Goal: Task Accomplishment & Management: Complete application form

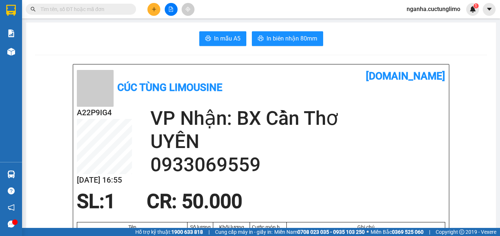
click at [429, 12] on span "nganha.cuctunglimo" at bounding box center [433, 8] width 65 height 9
drag, startPoint x: 146, startPoint y: 10, endPoint x: 153, endPoint y: 9, distance: 6.3
click at [150, 10] on div at bounding box center [170, 9] width 55 height 13
click at [153, 9] on icon "plus" at bounding box center [154, 9] width 4 height 0
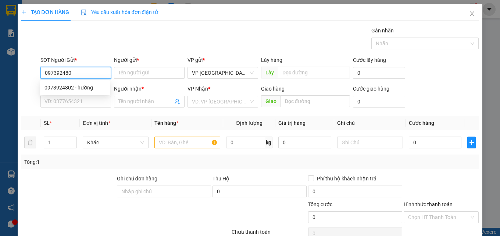
type input "0973924802"
click at [84, 87] on div "0973924802 - hường" at bounding box center [75, 88] width 61 height 8
type input "hường"
type input "0823660433"
type input "Thảo"
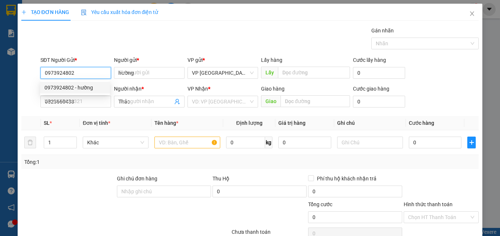
type input "40.000"
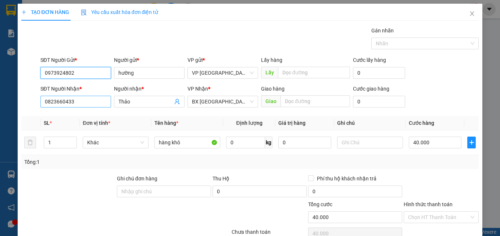
type input "0973924802"
click at [78, 102] on input "0823660433" at bounding box center [75, 102] width 71 height 12
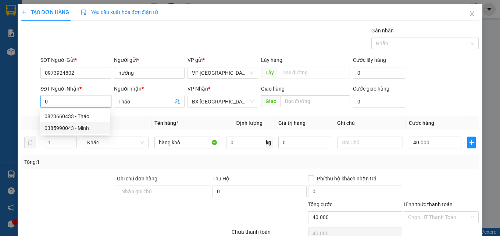
click at [81, 127] on div "0385990043 - Minh" at bounding box center [75, 128] width 61 height 8
type input "0385990043"
type input "Minh"
type input "50.000"
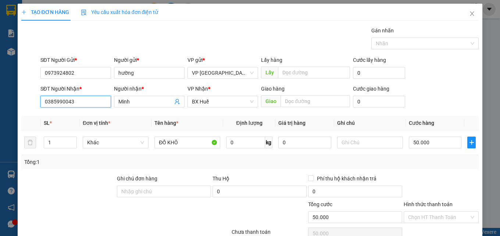
scroll to position [59, 0]
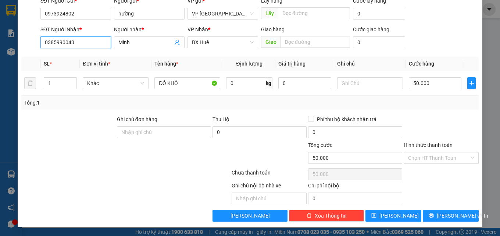
type input "0385990043"
drag, startPoint x: 448, startPoint y: 164, endPoint x: 458, endPoint y: 159, distance: 11.4
click at [448, 163] on div "Hình thức thanh toán Chọn HT Thanh Toán" at bounding box center [441, 154] width 75 height 26
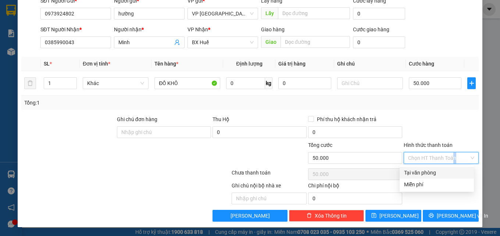
click at [458, 159] on input "Hình thức thanh toán" at bounding box center [438, 157] width 61 height 11
click at [433, 170] on div "Tại văn phòng" at bounding box center [436, 172] width 65 height 8
type input "0"
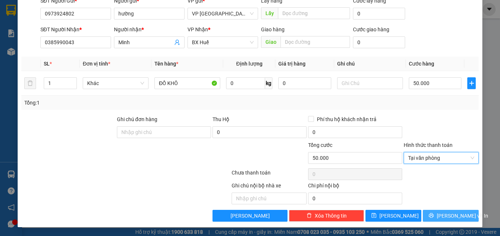
click at [449, 212] on span "[PERSON_NAME] và In" at bounding box center [463, 216] width 52 height 8
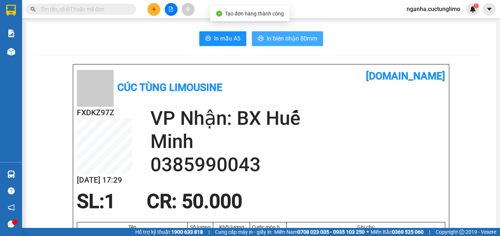
click at [309, 38] on span "In biên nhận 80mm" at bounding box center [292, 38] width 51 height 9
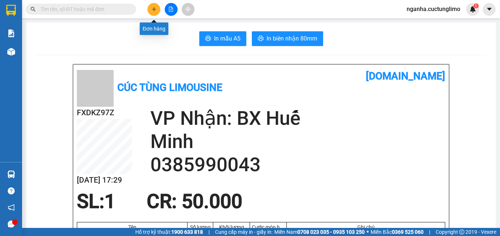
click at [155, 12] on button at bounding box center [154, 9] width 13 height 13
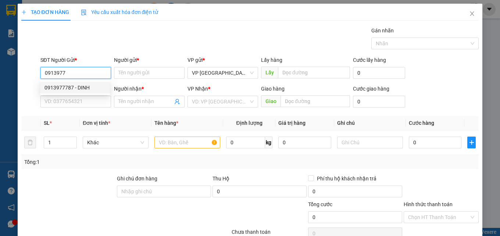
click at [79, 85] on div "0913977787 - DINH" at bounding box center [75, 88] width 61 height 8
type input "0913977787"
type input "DINH"
type input "0396024725"
type input "TRANG"
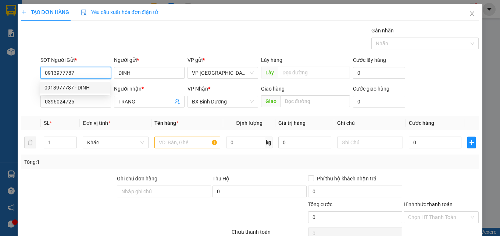
type input "50.000"
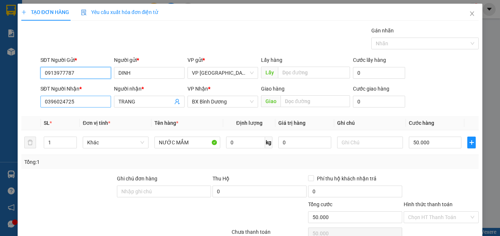
type input "0913977787"
click at [85, 96] on input "0396024725" at bounding box center [75, 102] width 71 height 12
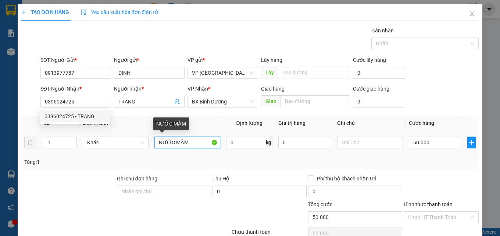
click at [199, 141] on input "NƯỚC MẮM" at bounding box center [188, 142] width 66 height 12
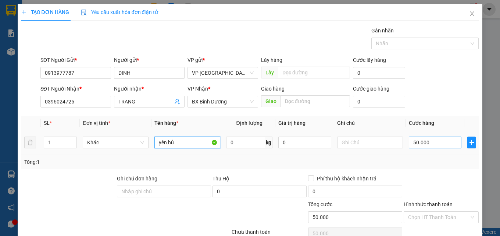
type input "yến hủ"
click at [422, 141] on input "50.000" at bounding box center [435, 142] width 53 height 12
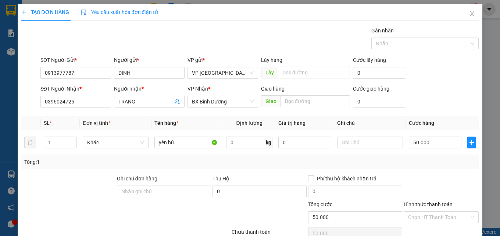
click at [437, 166] on div "Tổng: 1" at bounding box center [250, 162] width 458 height 14
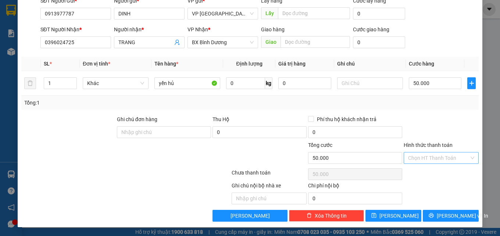
click at [440, 161] on input "Hình thức thanh toán" at bounding box center [438, 157] width 61 height 11
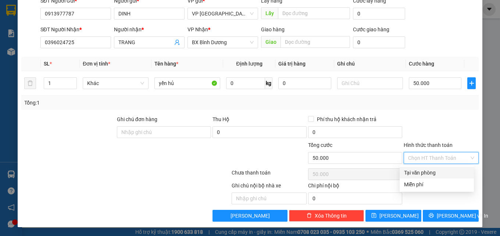
click at [435, 170] on div "Tại văn phòng" at bounding box center [436, 172] width 65 height 8
type input "0"
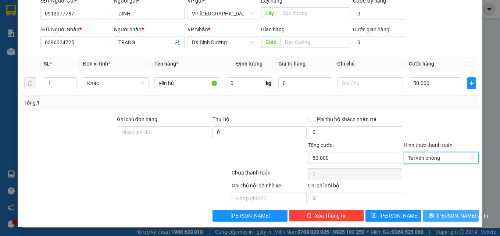
click at [433, 213] on icon "printer" at bounding box center [431, 215] width 5 height 5
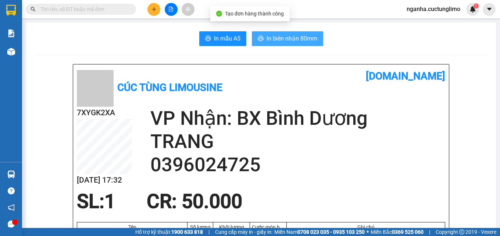
click at [303, 38] on span "In biên nhận 80mm" at bounding box center [292, 38] width 51 height 9
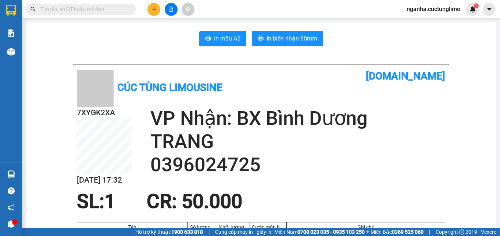
click at [427, 7] on span "nganha.cuctunglimo" at bounding box center [433, 8] width 65 height 9
click at [433, 24] on span "Đăng xuất" at bounding box center [437, 23] width 50 height 8
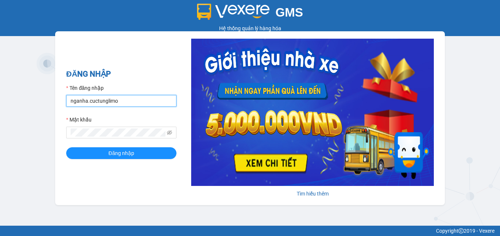
click at [80, 102] on input "nganha.cuctunglimo" at bounding box center [121, 101] width 110 height 12
type input "lua.cuctunglimo"
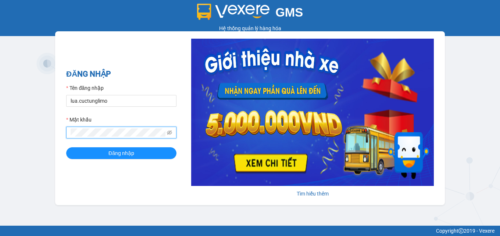
click at [66, 147] on button "Đăng nhập" at bounding box center [121, 153] width 110 height 12
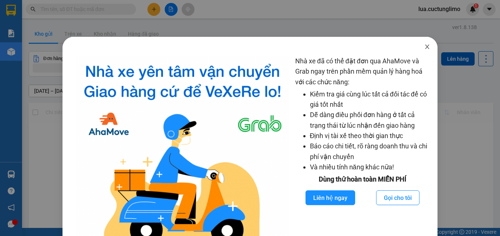
click at [427, 45] on span "Close" at bounding box center [427, 47] width 21 height 21
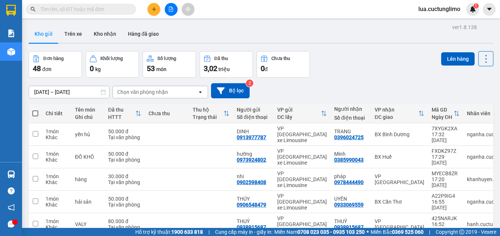
click at [344, 71] on div "Đơn hàng 48 đơn Khối lượng 0 kg Số lượng 53 món Đã thu 3,02 triệu Chưa thu 0 đ …" at bounding box center [261, 64] width 465 height 26
click at [154, 7] on icon "plus" at bounding box center [154, 9] width 0 height 4
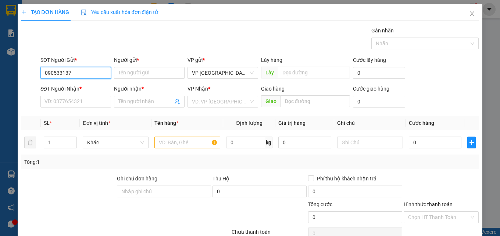
type input "0905331375"
click at [74, 86] on div "0905331375 - liên" at bounding box center [75, 88] width 61 height 8
type input "liên"
type input "0358657135"
type input "thi"
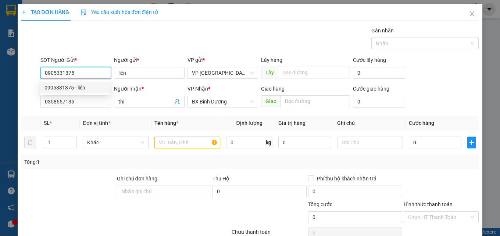
type input "80.000"
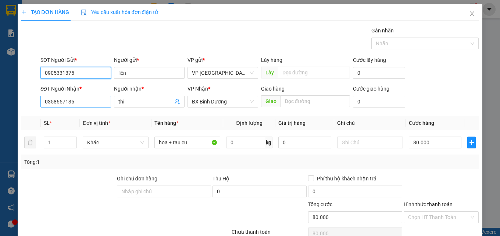
type input "0905331375"
click at [94, 103] on input "0358657135" at bounding box center [75, 102] width 71 height 12
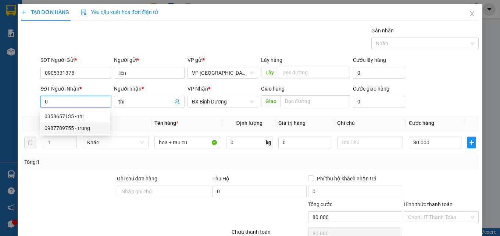
click at [82, 126] on div "0987789755 - trung" at bounding box center [75, 128] width 61 height 8
type input "0987789755"
type input "trung"
type input "chợ cầu hai"
type input "90.000"
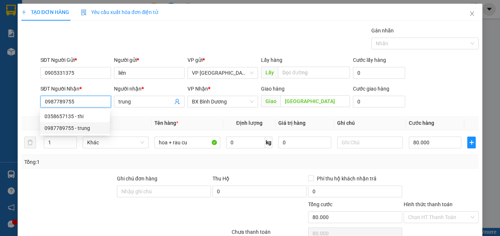
type input "90.000"
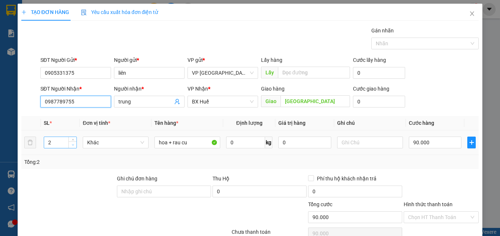
type input "0987789755"
type input "1"
click at [72, 146] on span "down" at bounding box center [73, 145] width 4 height 4
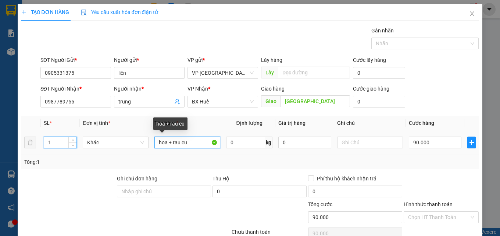
click at [184, 142] on input "hoa + rau cu" at bounding box center [188, 142] width 66 height 12
type input "xoài sống"
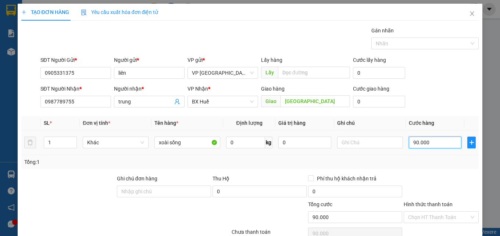
click at [440, 141] on input "90.000" at bounding box center [435, 142] width 53 height 12
type input "6"
type input "60"
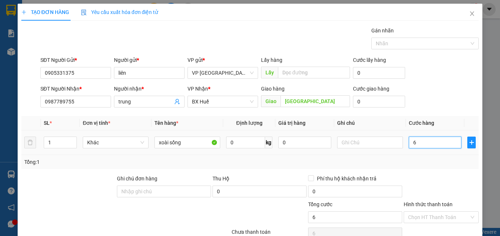
type input "60"
type input "600"
type input "6.000"
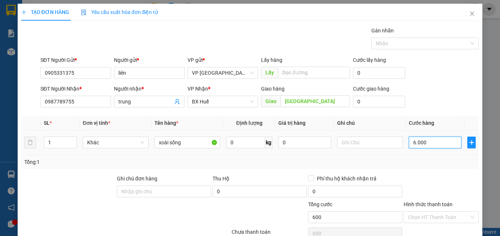
type input "6.000"
type input "60.000"
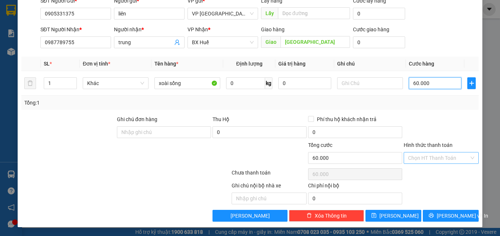
type input "60.000"
click at [431, 155] on input "Hình thức thanh toán" at bounding box center [438, 157] width 61 height 11
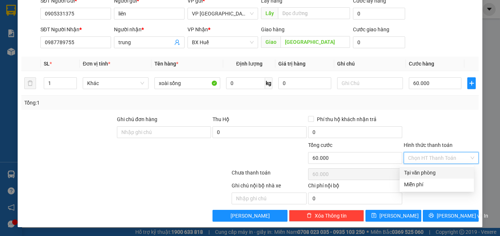
click at [430, 173] on div "Tại văn phòng" at bounding box center [436, 172] width 65 height 8
type input "0"
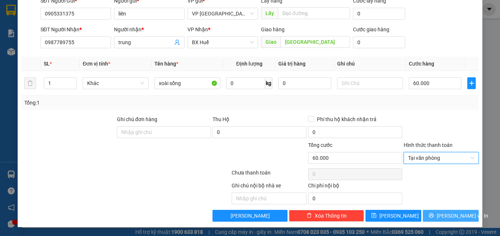
click at [447, 210] on button "[PERSON_NAME] và In" at bounding box center [451, 216] width 56 height 12
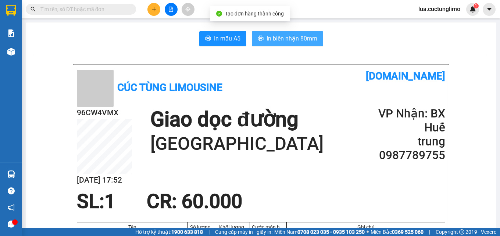
click at [271, 44] on button "In biên nhận 80mm" at bounding box center [287, 38] width 71 height 15
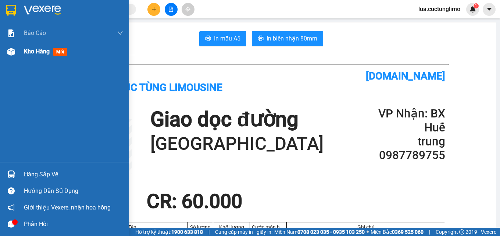
click at [44, 47] on div "Kho hàng mới" at bounding box center [47, 51] width 46 height 9
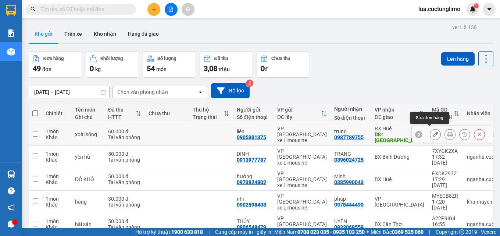
click at [430, 132] on button at bounding box center [435, 134] width 10 height 13
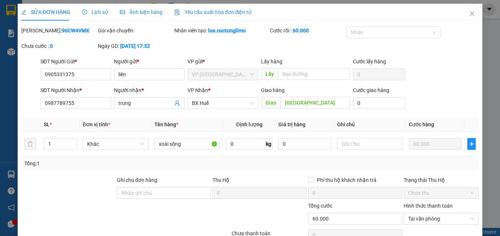
type input "0905331375"
type input "liên"
type input "0987789755"
type input "trung"
type input "chợ cầu hai"
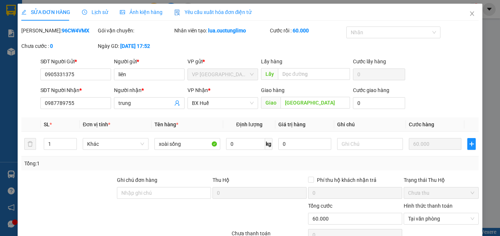
type input "60.000"
click at [86, 76] on input "0905331375" at bounding box center [75, 74] width 71 height 12
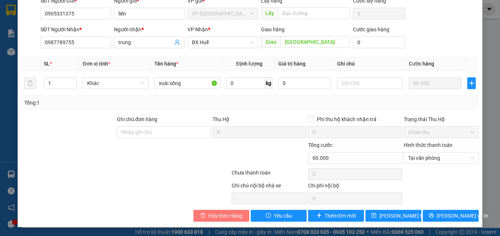
click at [220, 218] on span "Hủy Đơn Hàng" at bounding box center [226, 216] width 34 height 8
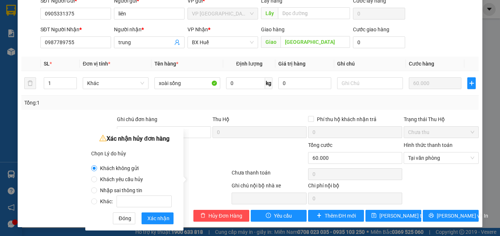
click at [118, 180] on span "Khách yêu cầu hủy" at bounding box center [121, 179] width 49 height 6
click at [97, 180] on input "Khách yêu cầu hủy" at bounding box center [94, 179] width 6 height 6
radio input "true"
radio input "false"
click at [160, 218] on span "Xác nhận" at bounding box center [159, 218] width 22 height 8
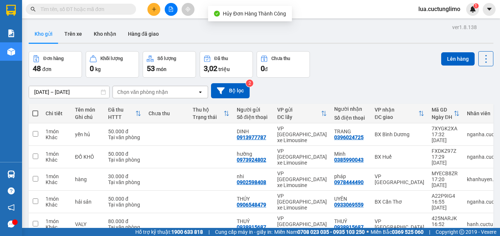
click at [151, 14] on button at bounding box center [154, 9] width 13 height 13
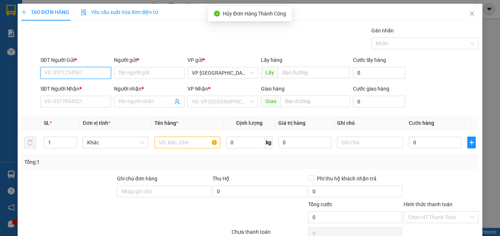
paste input "0905331375"
type input "0905331375"
click at [93, 74] on input "0905331375" at bounding box center [75, 73] width 71 height 12
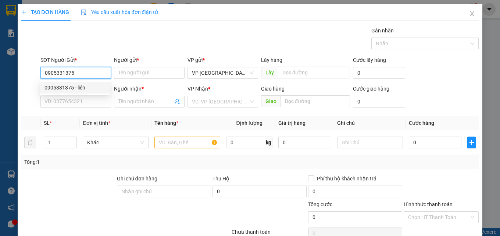
click at [78, 86] on div "0905331375 - liên" at bounding box center [75, 88] width 61 height 8
type input "liên"
type input "0358657135"
type input "thi"
type input "80.000"
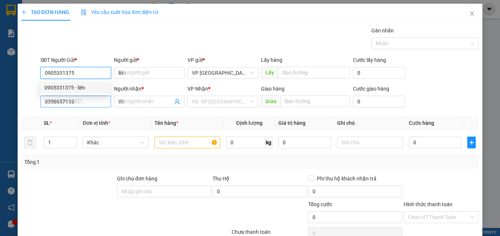
type input "80.000"
type input "0905331375"
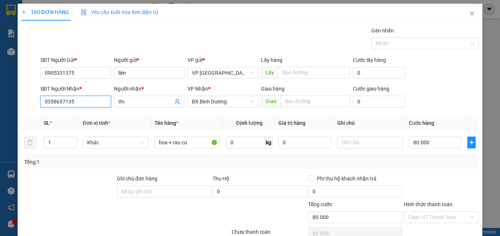
click at [79, 102] on input "0358657135" at bounding box center [75, 102] width 71 height 12
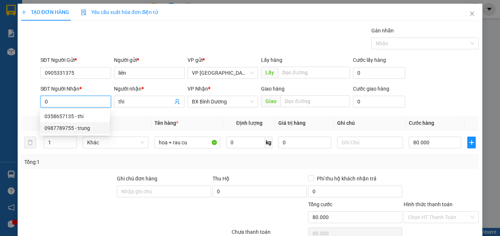
click at [78, 126] on div "0987789755 - trung" at bounding box center [75, 128] width 61 height 8
type input "0987789755"
type input "trung"
type input "chợ cầu hai"
type input "90.000"
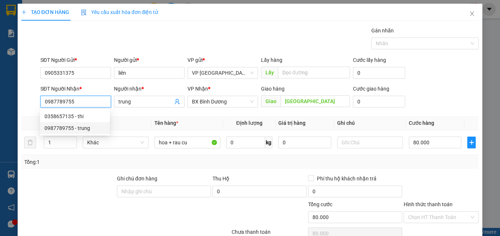
type input "90.000"
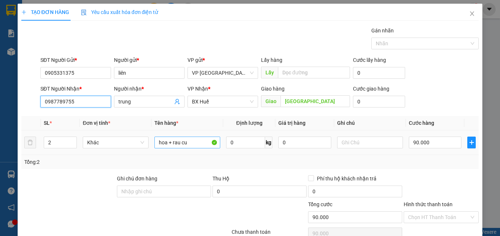
type input "0987789755"
click at [185, 143] on input "hoa + rau cu" at bounding box center [188, 142] width 66 height 12
type input "xoài sống"
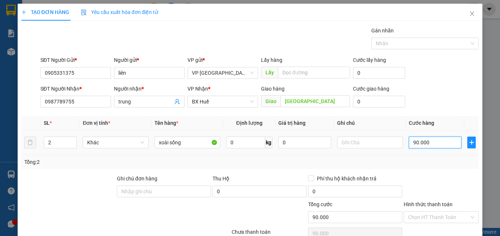
click at [444, 146] on input "90.000" at bounding box center [435, 142] width 53 height 12
type input "5"
type input "50"
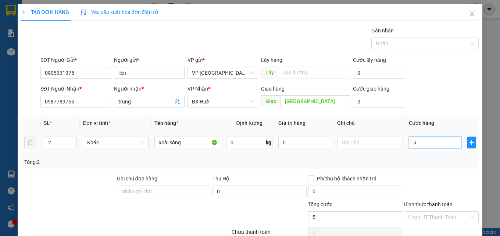
type input "50"
type input "500"
type input "5.000"
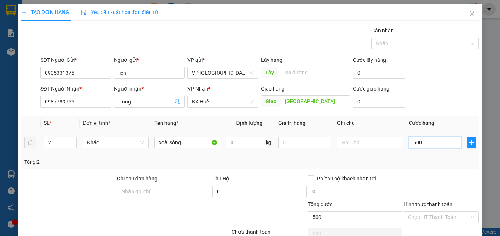
type input "5.000"
type input "50.000"
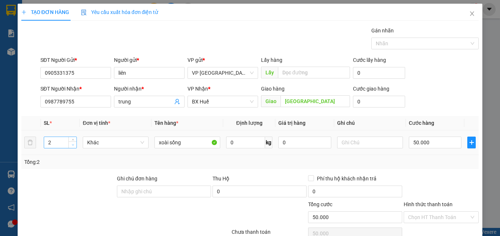
click at [71, 146] on span "down" at bounding box center [73, 145] width 4 height 4
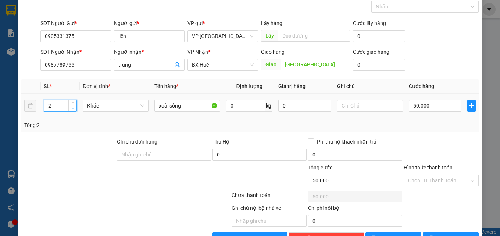
type input "1"
click at [74, 108] on span "down" at bounding box center [73, 108] width 4 height 4
click at [319, 63] on input "chợ cầu hai" at bounding box center [316, 64] width 70 height 12
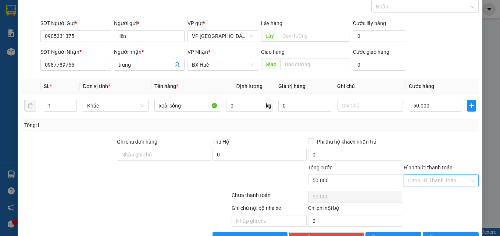
drag, startPoint x: 436, startPoint y: 176, endPoint x: 437, endPoint y: 187, distance: 10.4
click at [436, 177] on input "Hình thức thanh toán" at bounding box center [438, 180] width 61 height 11
click at [434, 191] on div "Tại văn phòng" at bounding box center [436, 195] width 65 height 8
type input "0"
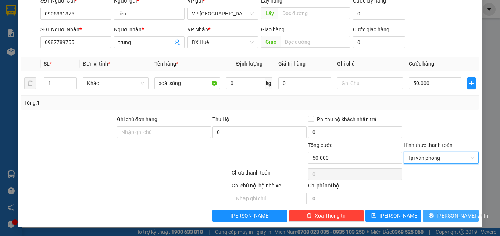
click at [438, 213] on button "[PERSON_NAME] và In" at bounding box center [451, 216] width 56 height 12
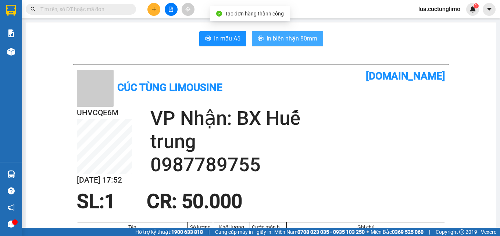
click at [258, 41] on icon "printer" at bounding box center [261, 38] width 6 height 6
